Goal: Find contact information: Find contact information

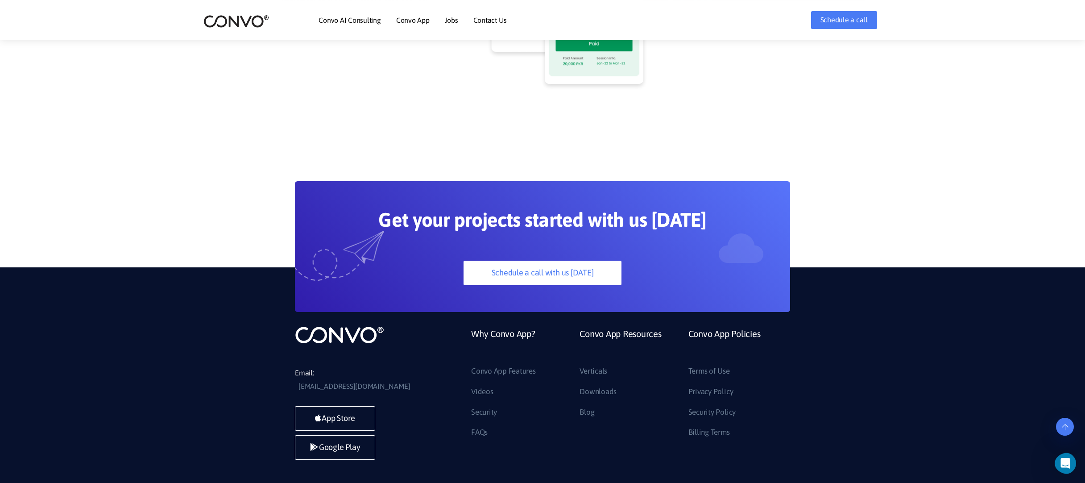
scroll to position [2432, 0]
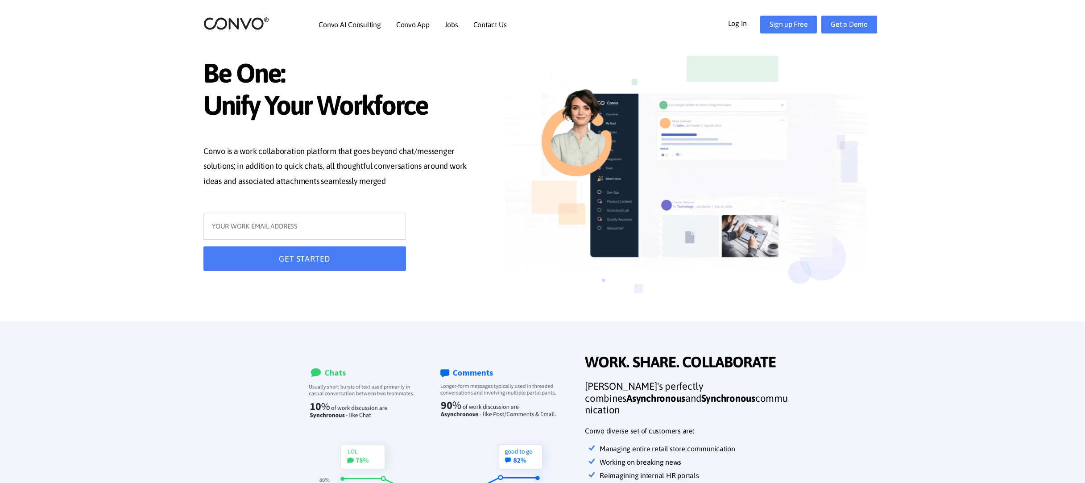
click at [803, 334] on section "WORK. SHARE. COLLABORATE WORK. SHARE. COLLABORATE Convo's perfectly combines As…" at bounding box center [542, 478] width 1085 height 315
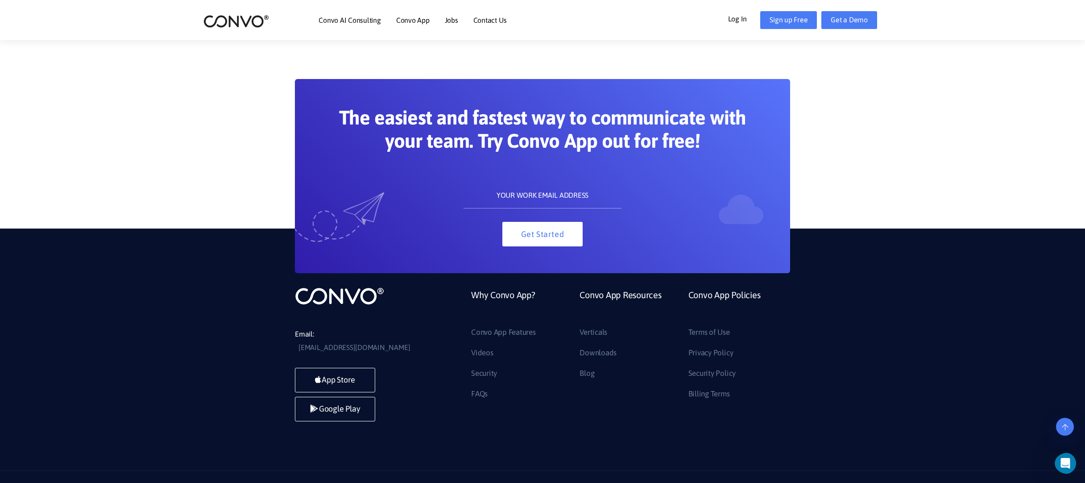
drag, startPoint x: 493, startPoint y: 327, endPoint x: 461, endPoint y: 73, distance: 255.9
click at [489, 24] on link "Contact Us" at bounding box center [490, 20] width 33 height 7
click at [493, 19] on link "Contact Us" at bounding box center [490, 20] width 33 height 7
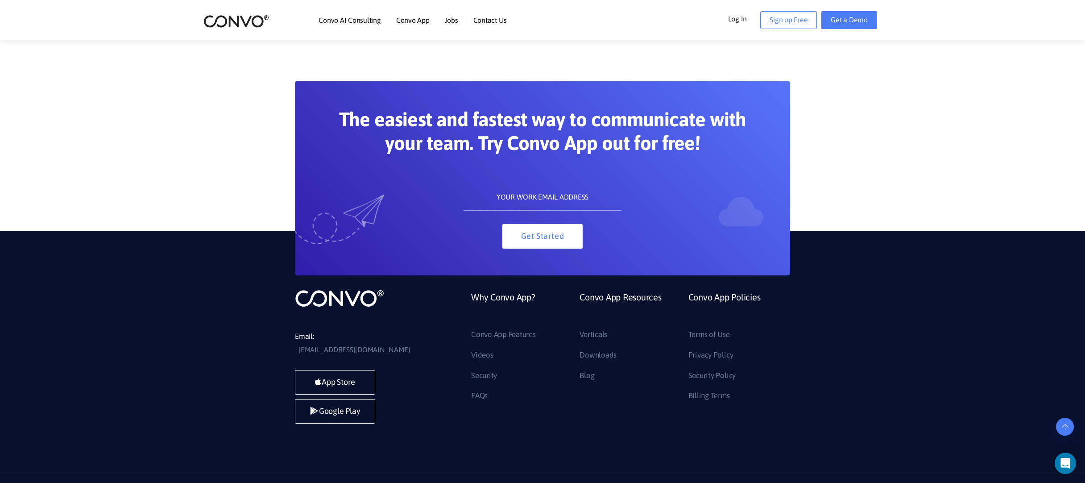
scroll to position [779, 0]
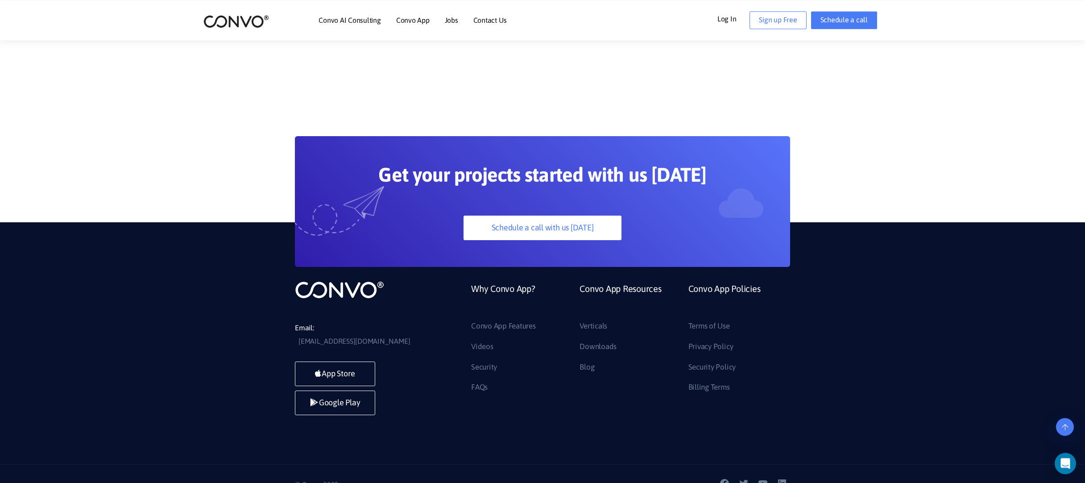
scroll to position [596, 0]
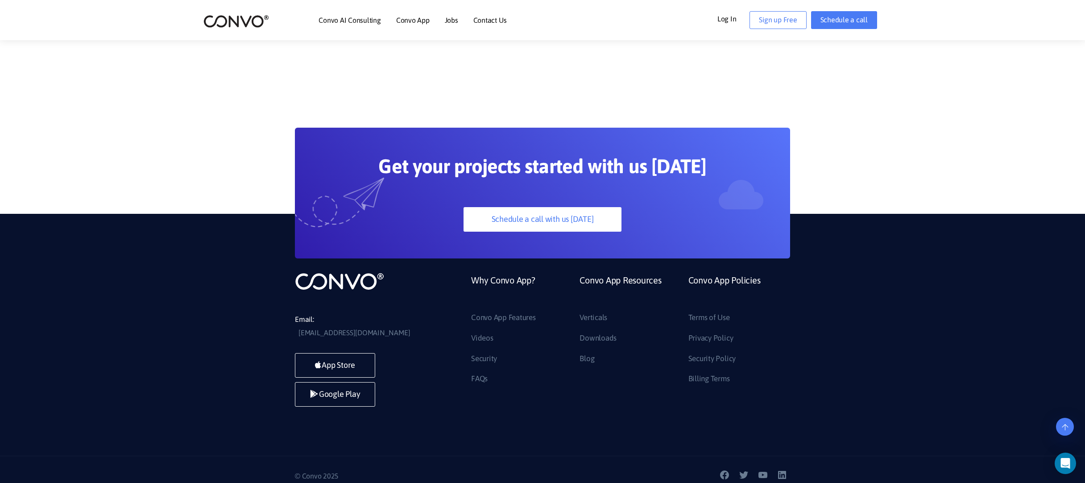
click at [597, 104] on section "Get your projects started with us today Schedule a call with us today" at bounding box center [542, 166] width 1085 height 184
click at [449, 20] on link "Jobs" at bounding box center [451, 20] width 13 height 7
